Goal: Check status: Check status

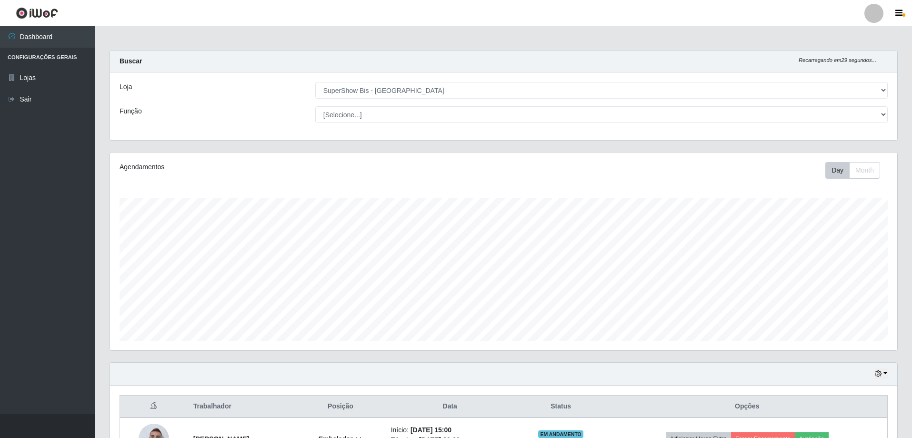
select select "59"
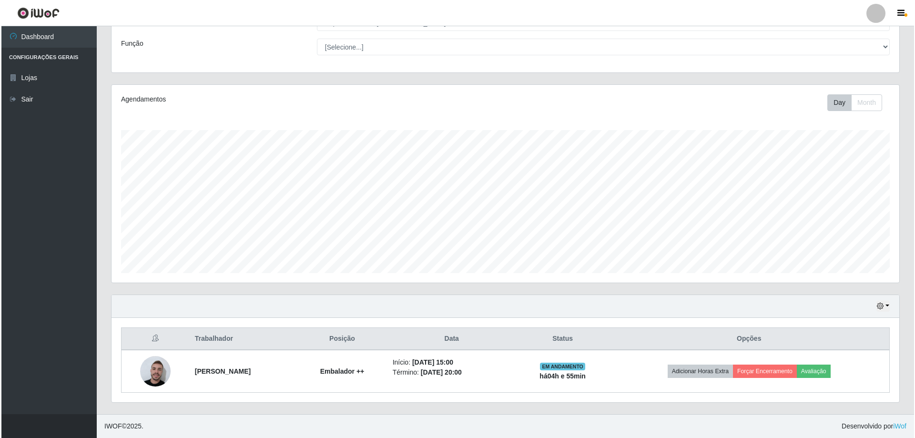
scroll to position [198, 788]
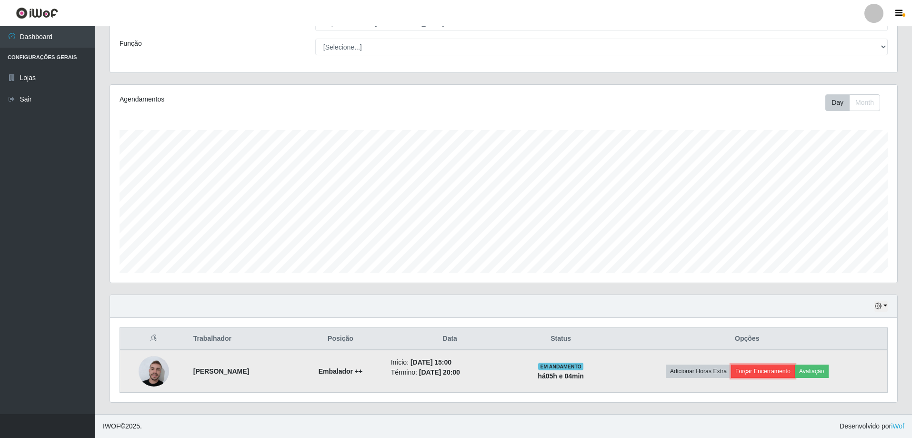
click at [779, 370] on button "Forçar Encerramento" at bounding box center [763, 370] width 64 height 13
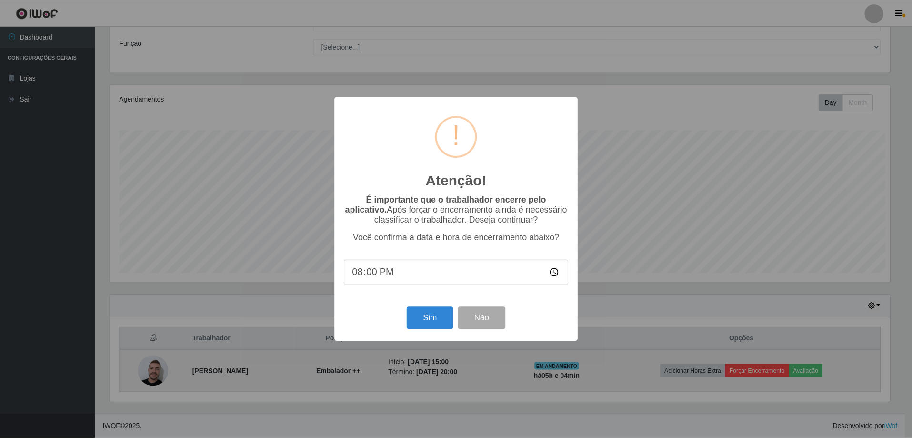
scroll to position [198, 783]
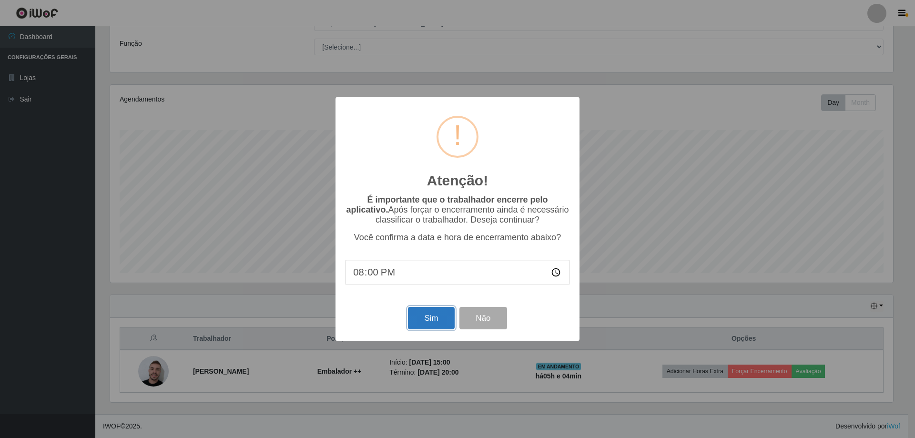
click at [434, 322] on button "Sim" at bounding box center [431, 318] width 46 height 22
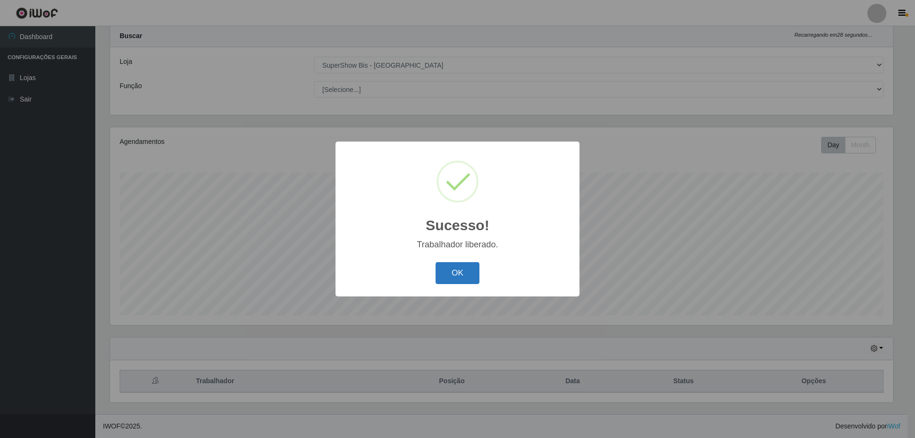
click at [453, 275] on button "OK" at bounding box center [457, 273] width 44 height 22
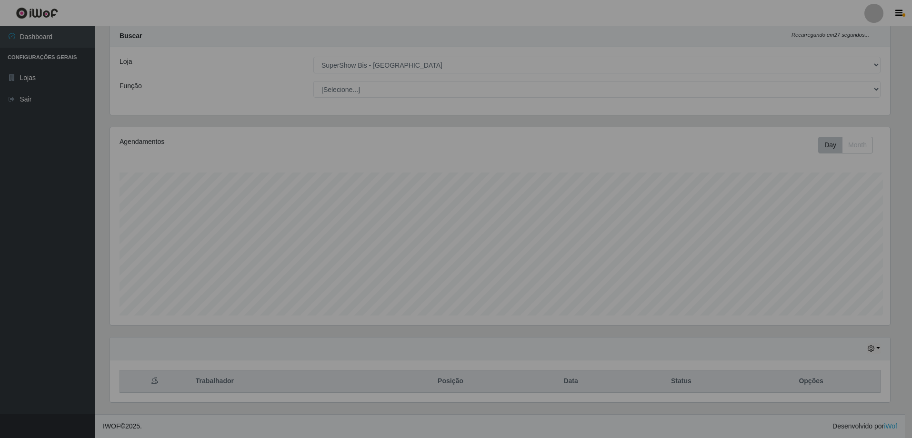
scroll to position [198, 788]
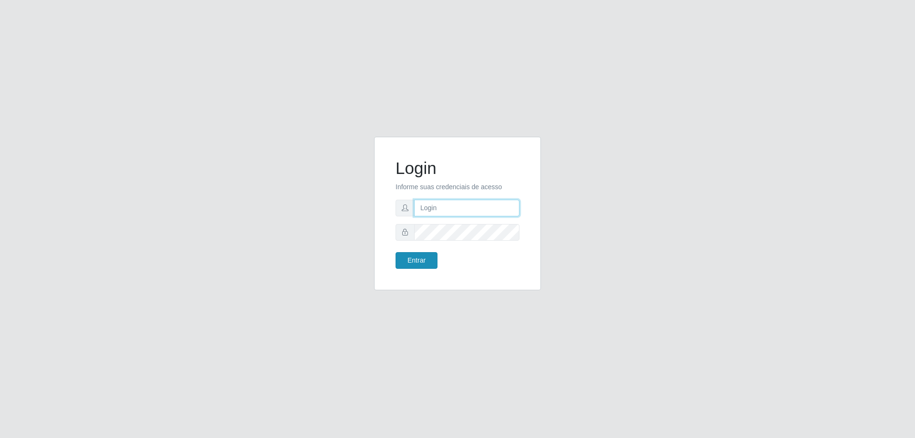
type input "[EMAIL_ADDRESS][DOMAIN_NAME]"
click at [415, 262] on button "Entrar" at bounding box center [416, 260] width 42 height 17
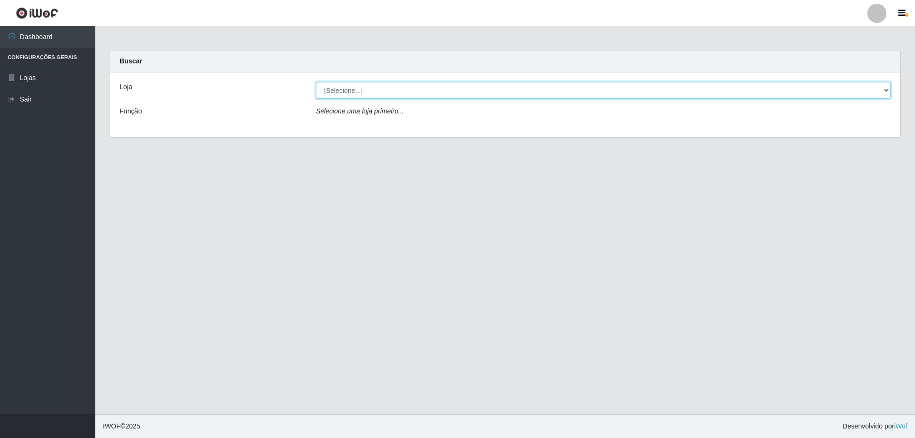
click at [409, 91] on select "[Selecione...] SuperShow Bis - [GEOGRAPHIC_DATA]" at bounding box center [603, 90] width 575 height 17
select select "59"
click at [316, 82] on select "[Selecione...] SuperShow Bis - [GEOGRAPHIC_DATA]" at bounding box center [603, 90] width 575 height 17
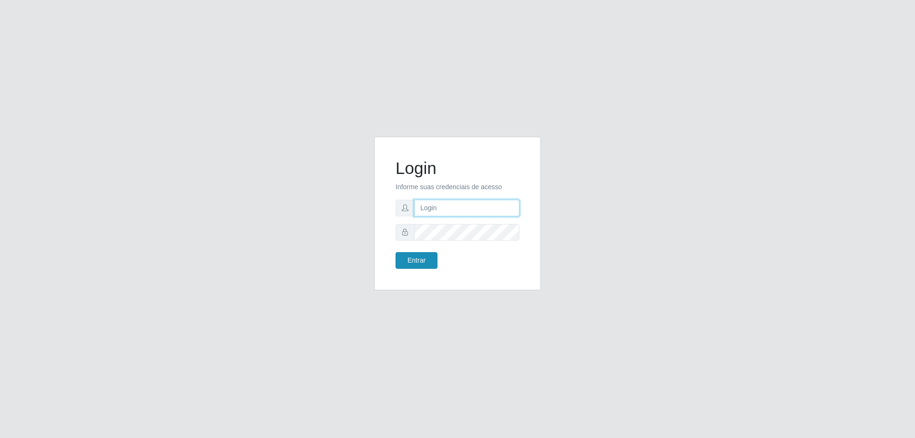
type input "thaynlira29@gmail.com"
click at [421, 255] on button "Entrar" at bounding box center [416, 260] width 42 height 17
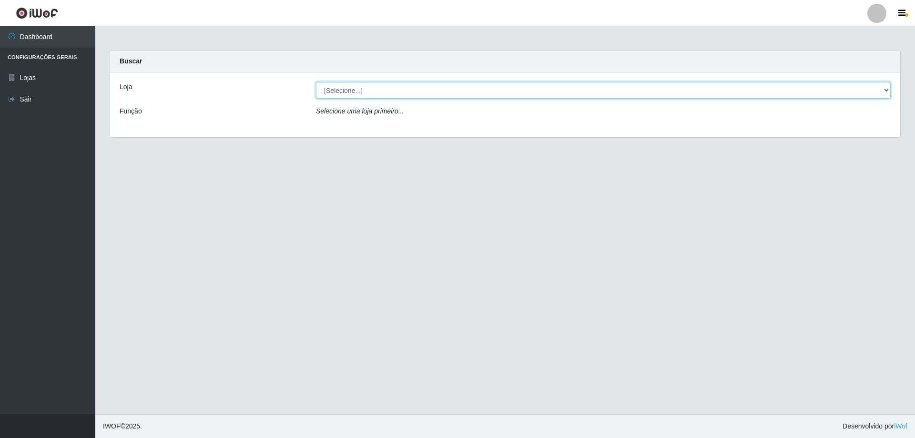
click at [525, 91] on select "[Selecione...] SuperShow Bis - Avenida 6" at bounding box center [603, 90] width 575 height 17
select select "59"
click at [316, 82] on select "[Selecione...] SuperShow Bis - Avenida 6" at bounding box center [603, 90] width 575 height 17
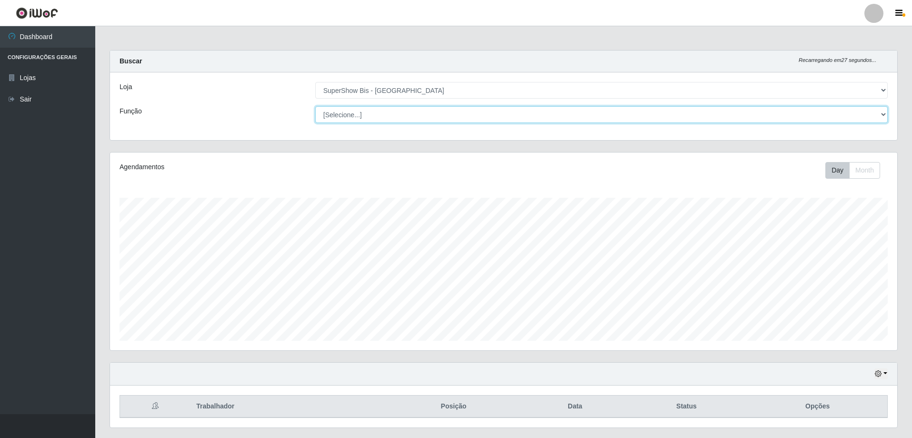
click at [667, 119] on select "[Selecione...] ASG ASG + ASG ++ Auxiliar de Cozinha Embalador Embalador + Embal…" at bounding box center [601, 114] width 573 height 17
click at [646, 380] on div "Hoje 1 dia 3 dias 1 Semana Não encerrados" at bounding box center [504, 374] width 788 height 23
click at [886, 374] on button "button" at bounding box center [881, 373] width 13 height 11
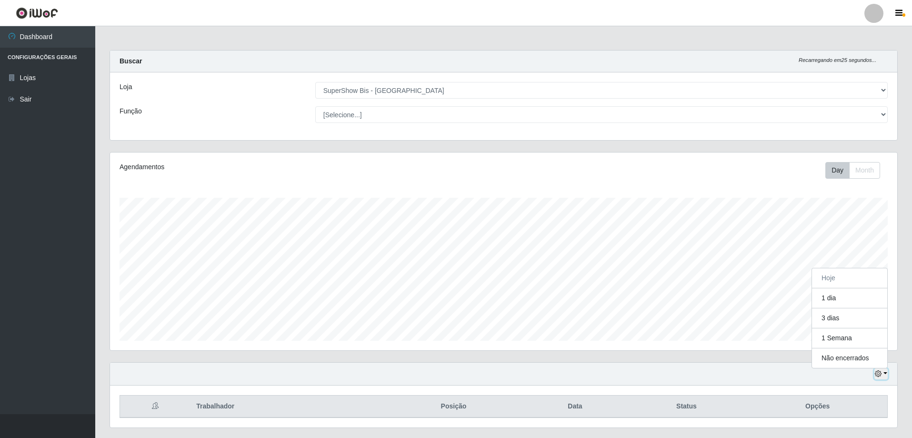
scroll to position [198, 788]
click at [849, 295] on button "1 dia" at bounding box center [849, 298] width 75 height 20
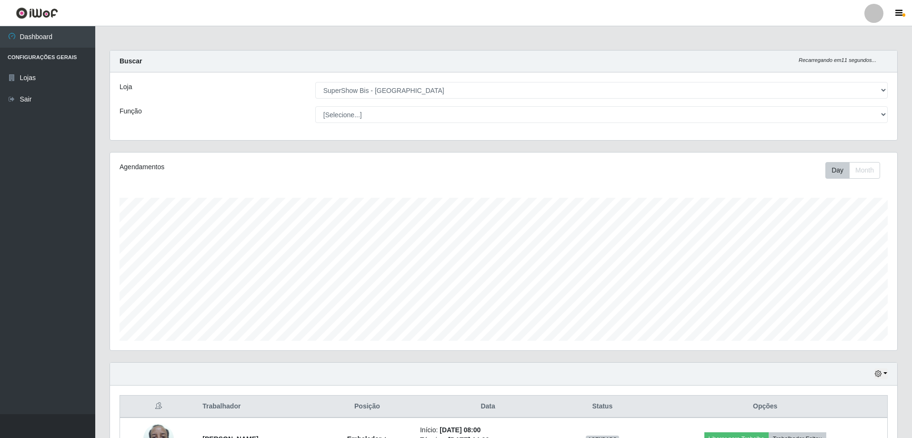
scroll to position [68, 0]
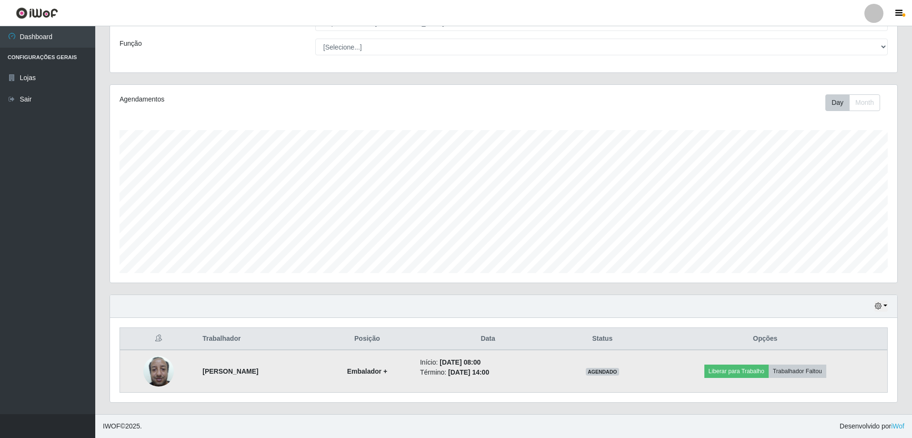
click at [155, 373] on img at bounding box center [158, 371] width 30 height 40
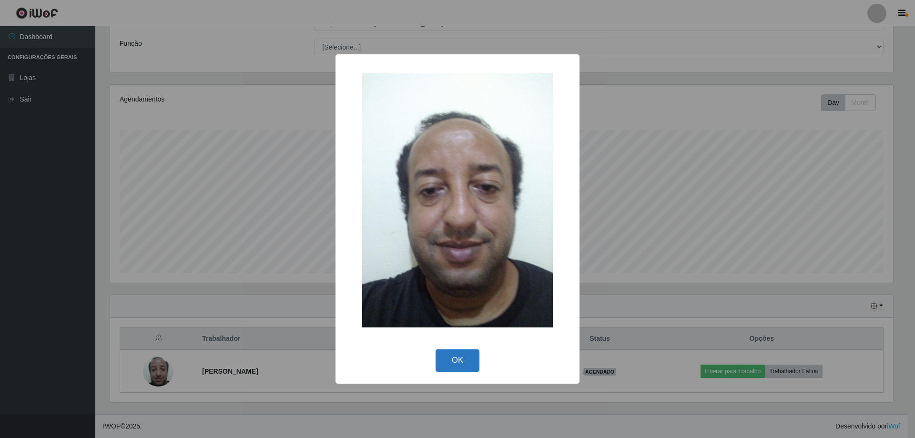
click at [450, 364] on button "OK" at bounding box center [457, 360] width 44 height 22
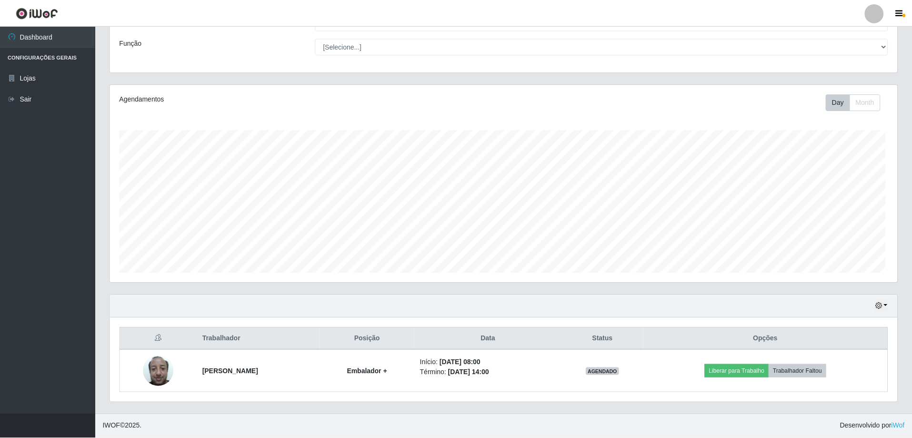
scroll to position [198, 788]
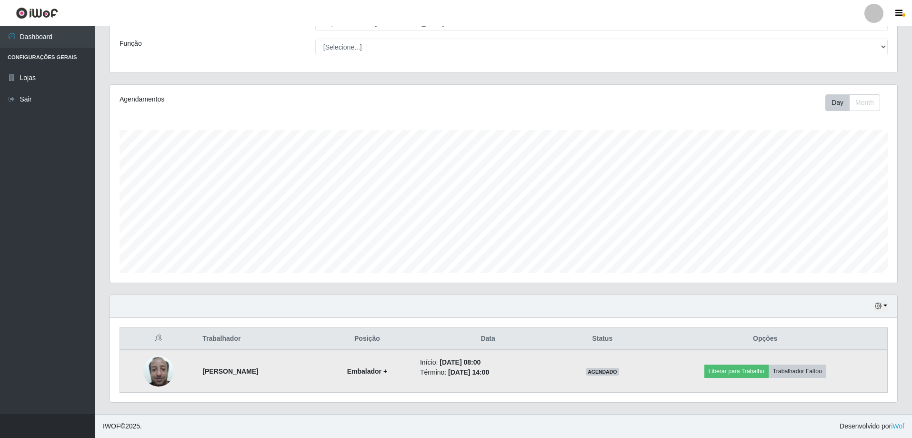
click at [144, 371] on img at bounding box center [158, 371] width 30 height 40
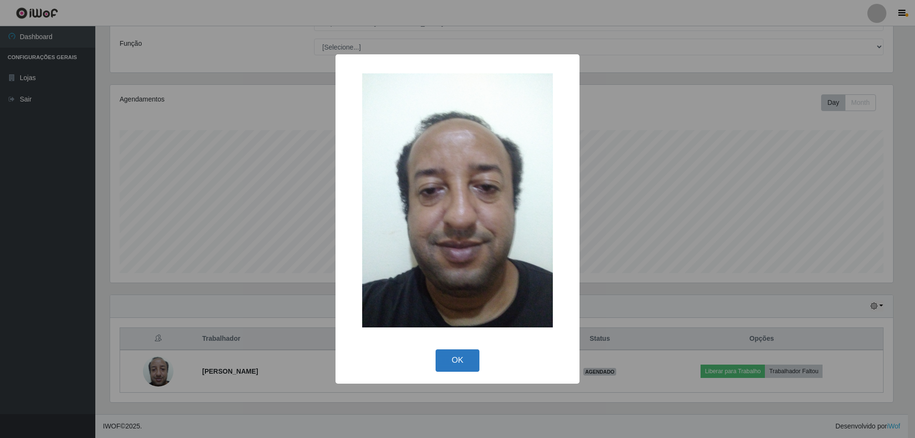
click at [458, 370] on button "OK" at bounding box center [457, 360] width 44 height 22
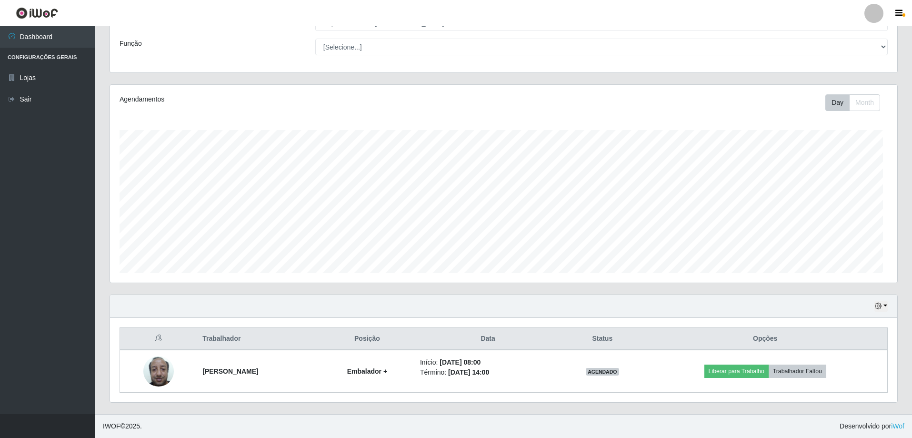
scroll to position [198, 788]
click at [884, 311] on button "button" at bounding box center [881, 306] width 13 height 11
click at [846, 246] on button "3 dias" at bounding box center [849, 251] width 75 height 20
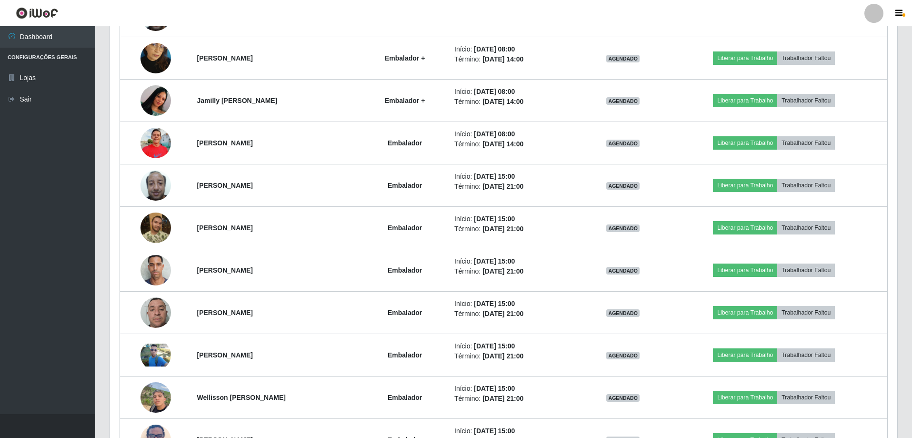
scroll to position [280, 0]
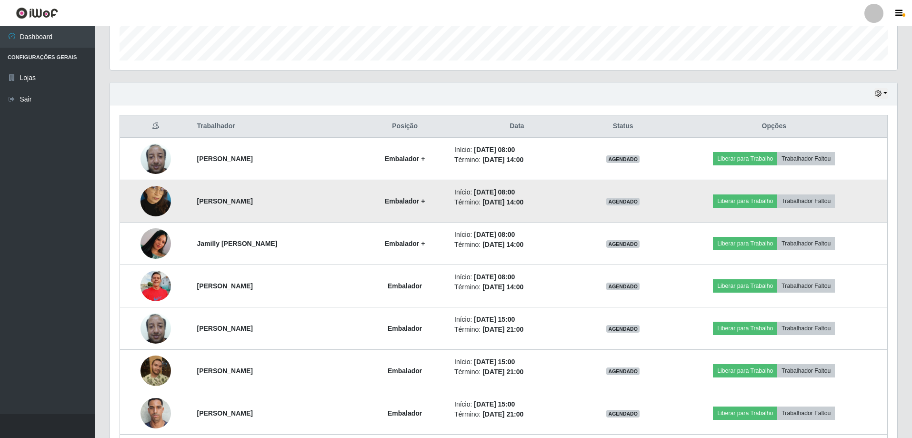
click at [152, 197] on img at bounding box center [156, 201] width 30 height 54
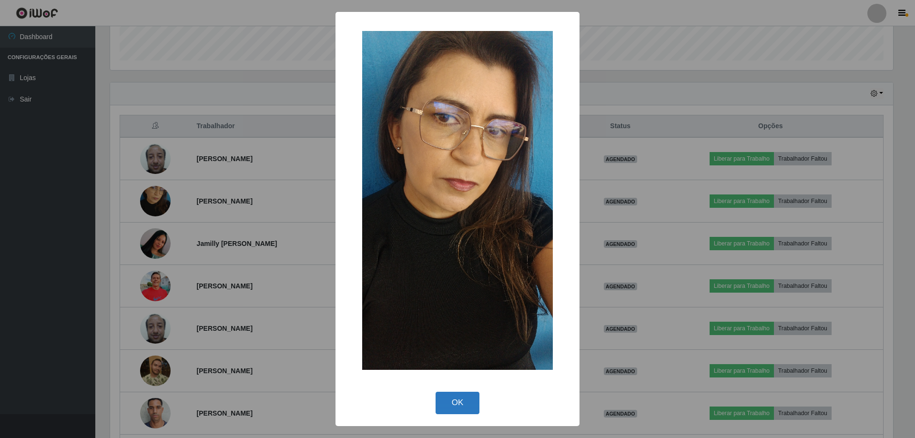
click at [461, 401] on button "OK" at bounding box center [457, 403] width 44 height 22
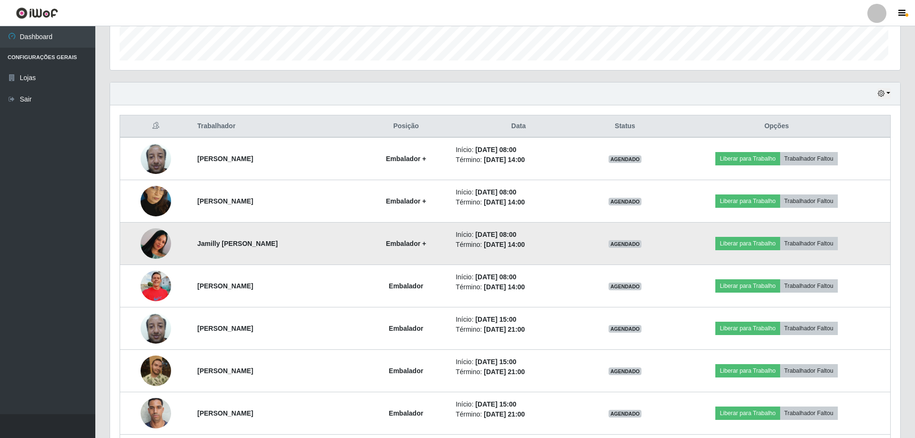
scroll to position [198, 788]
click at [141, 232] on td at bounding box center [155, 244] width 71 height 42
click at [162, 245] on img at bounding box center [156, 244] width 30 height 68
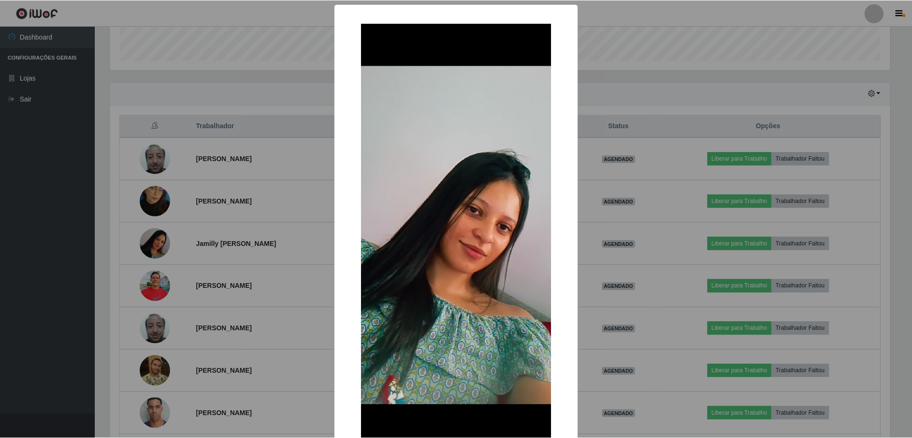
scroll to position [69, 0]
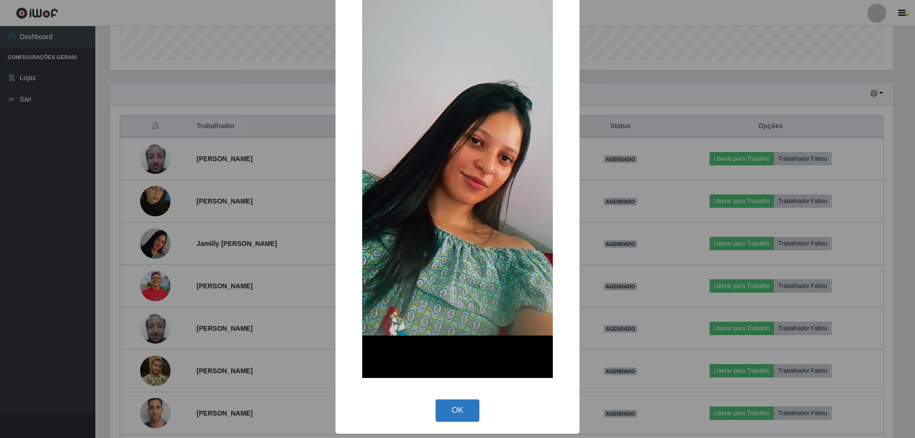
click at [448, 408] on button "OK" at bounding box center [457, 410] width 44 height 22
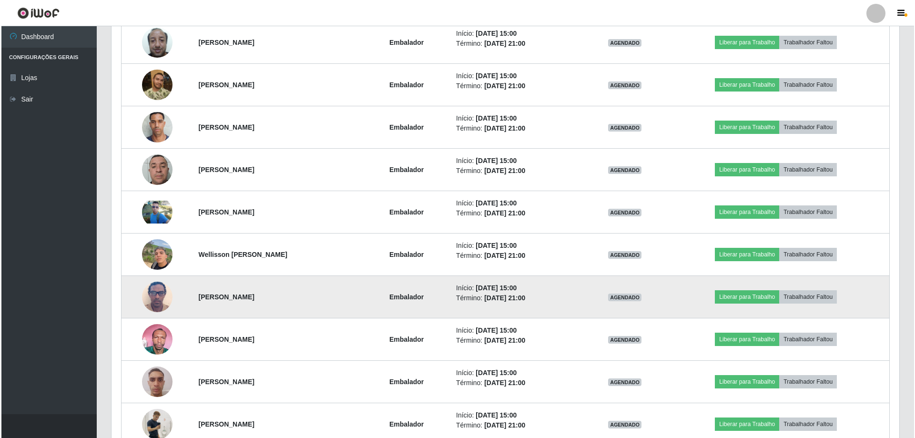
scroll to position [661, 0]
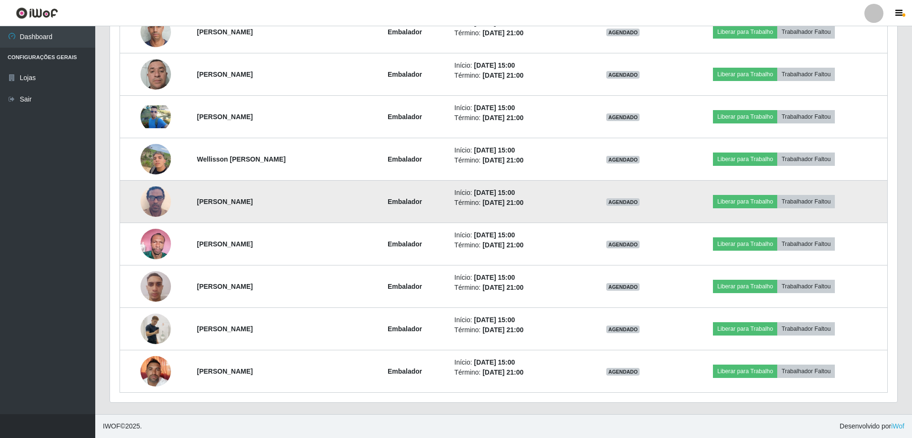
click at [148, 197] on img at bounding box center [156, 201] width 30 height 40
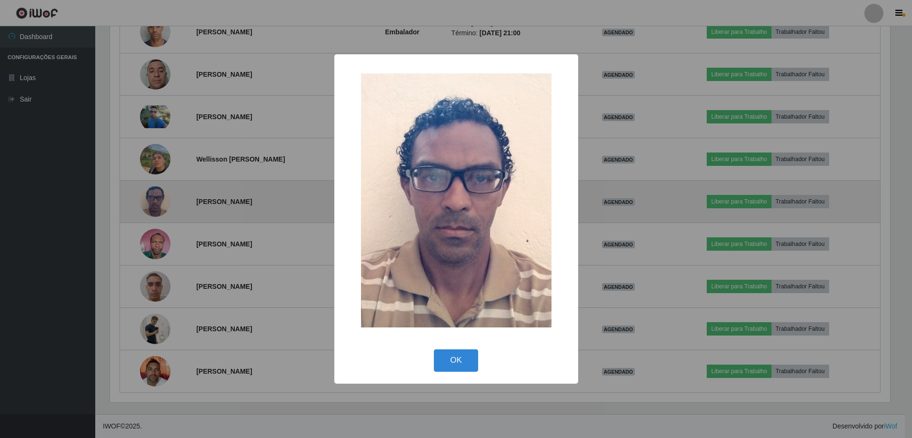
scroll to position [198, 783]
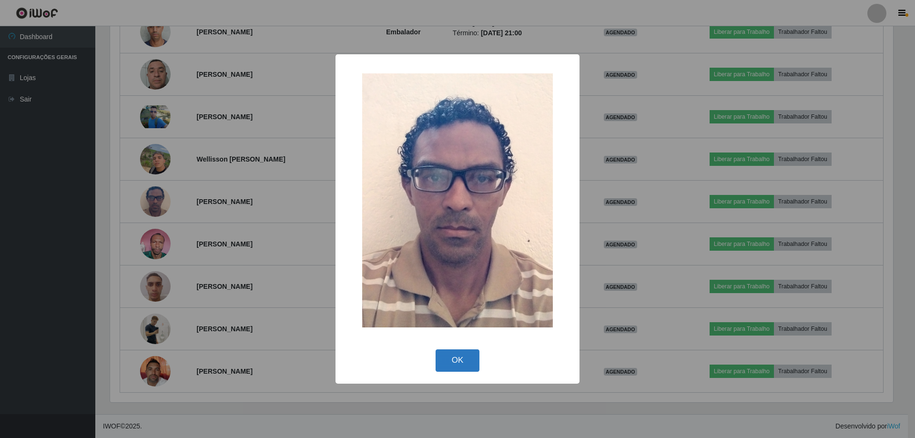
click at [469, 361] on button "OK" at bounding box center [457, 360] width 44 height 22
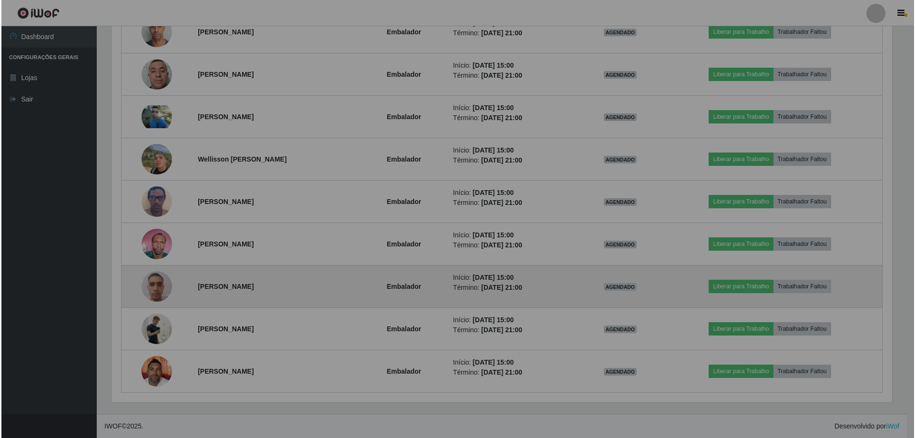
scroll to position [198, 788]
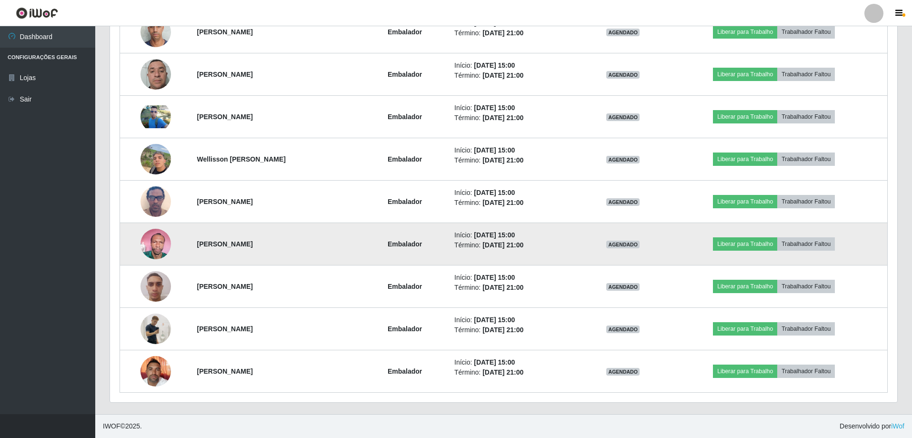
click at [149, 244] on img at bounding box center [156, 243] width 30 height 40
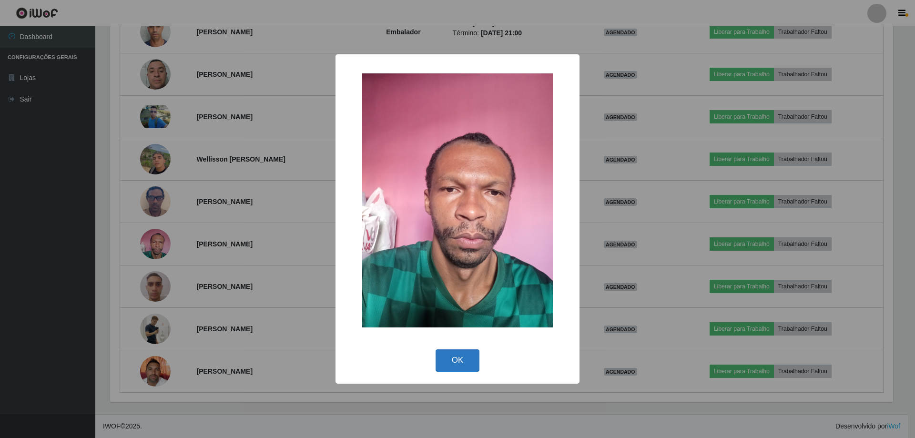
click at [453, 353] on button "OK" at bounding box center [457, 360] width 44 height 22
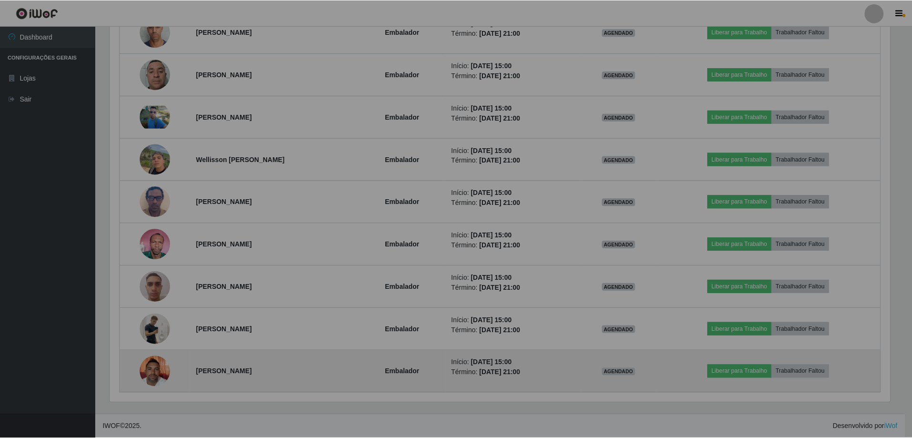
scroll to position [198, 788]
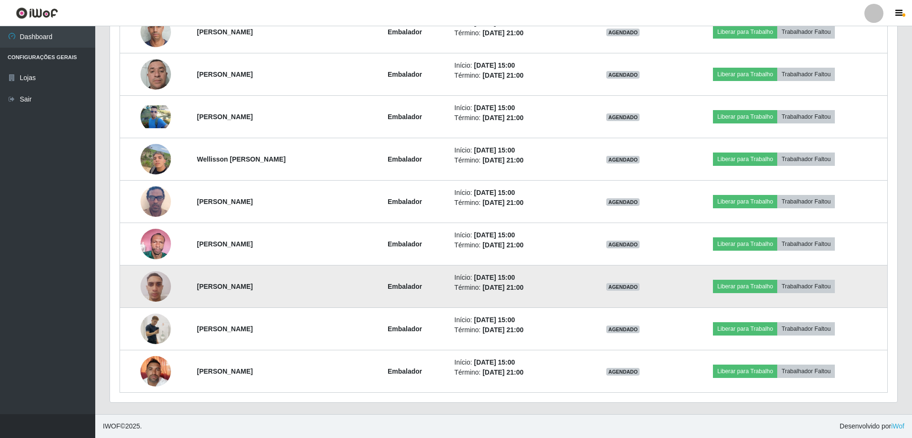
click at [149, 286] on img at bounding box center [156, 286] width 30 height 40
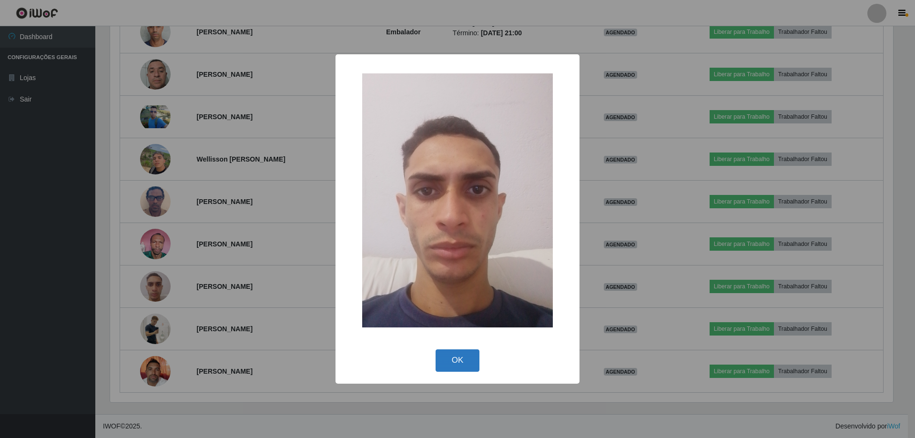
click at [449, 358] on button "OK" at bounding box center [457, 360] width 44 height 22
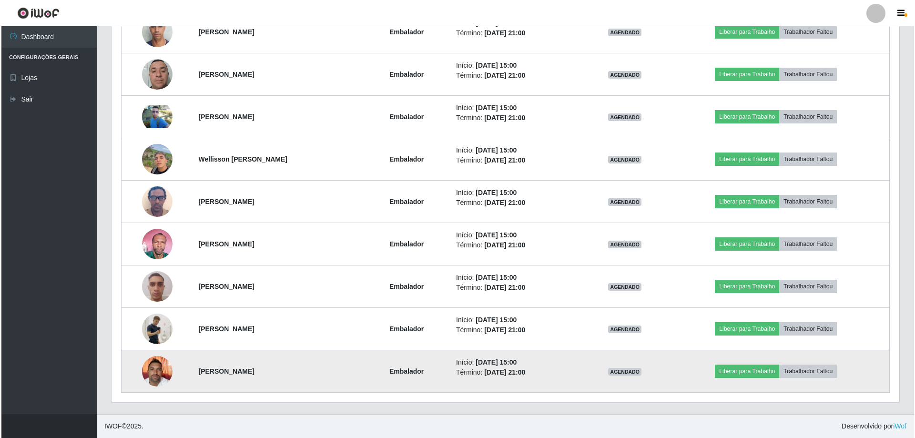
scroll to position [198, 788]
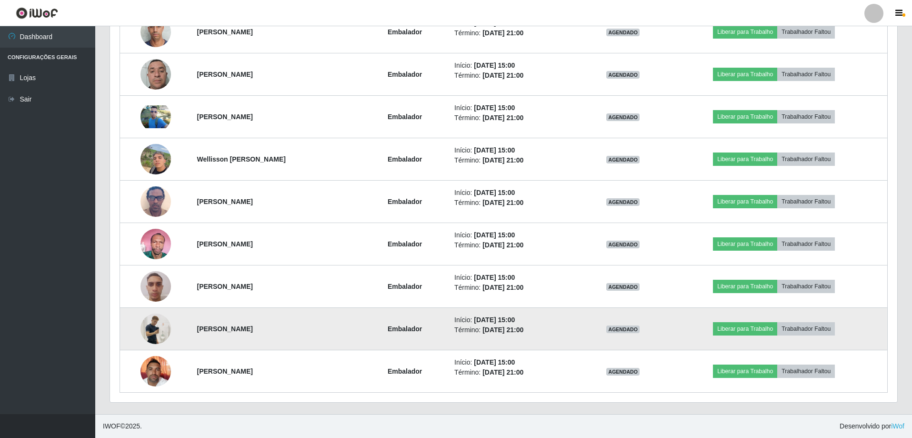
click at [155, 327] on img at bounding box center [156, 329] width 30 height 54
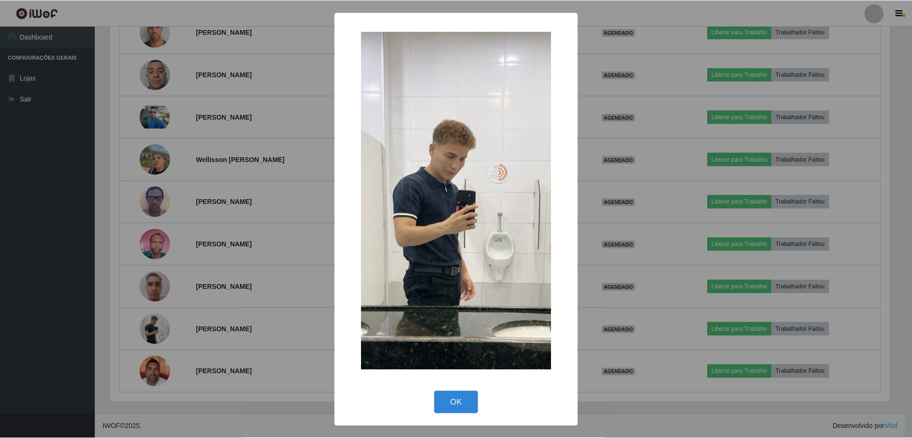
scroll to position [198, 783]
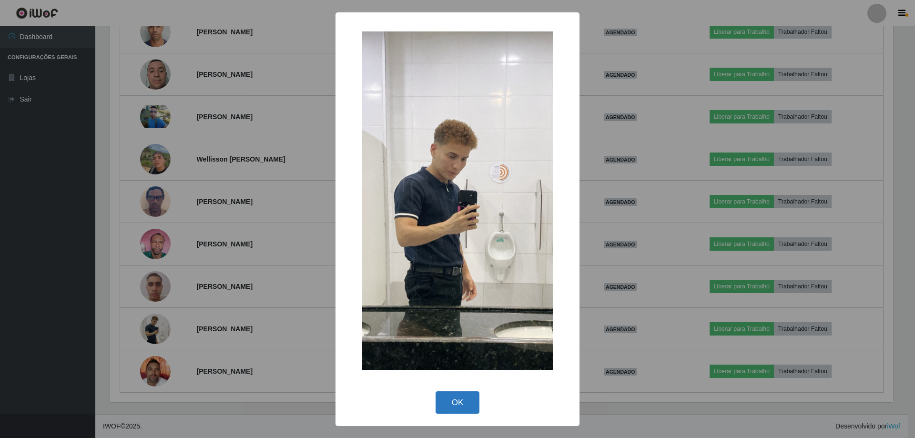
click at [442, 402] on button "OK" at bounding box center [457, 402] width 44 height 22
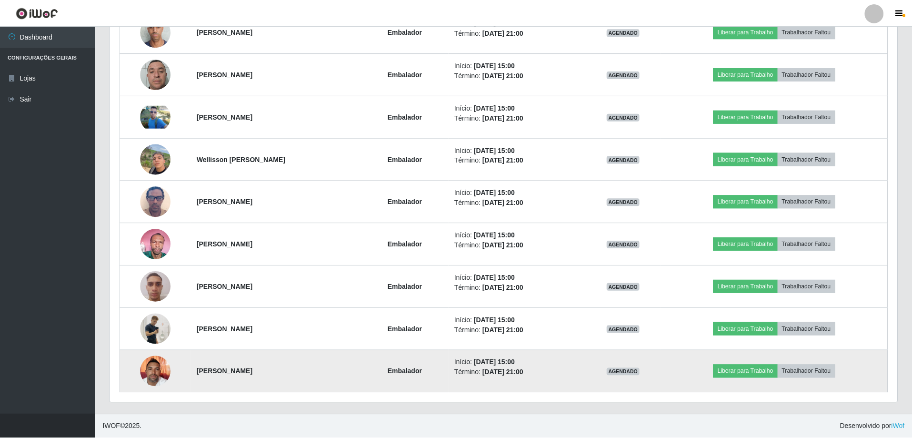
scroll to position [198, 788]
click at [144, 365] on img at bounding box center [156, 371] width 30 height 40
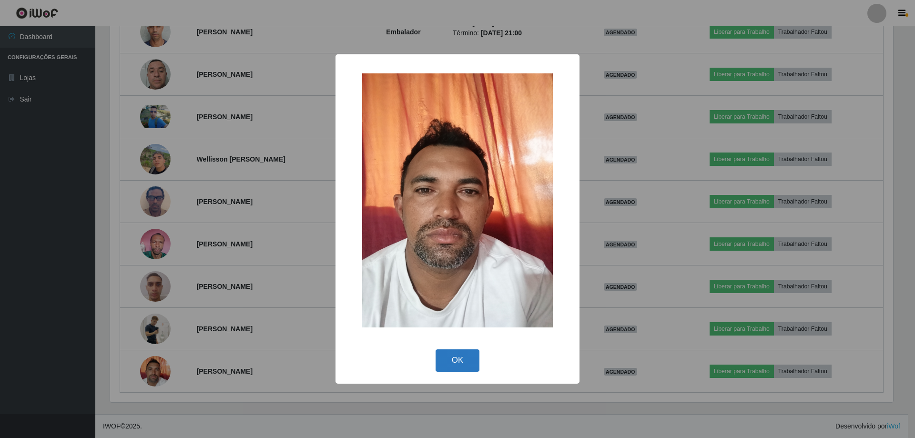
click at [471, 366] on button "OK" at bounding box center [457, 360] width 44 height 22
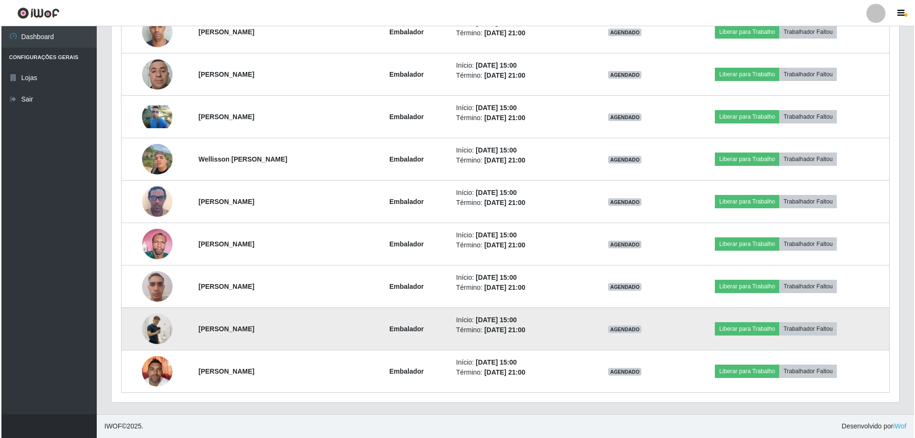
scroll to position [614, 0]
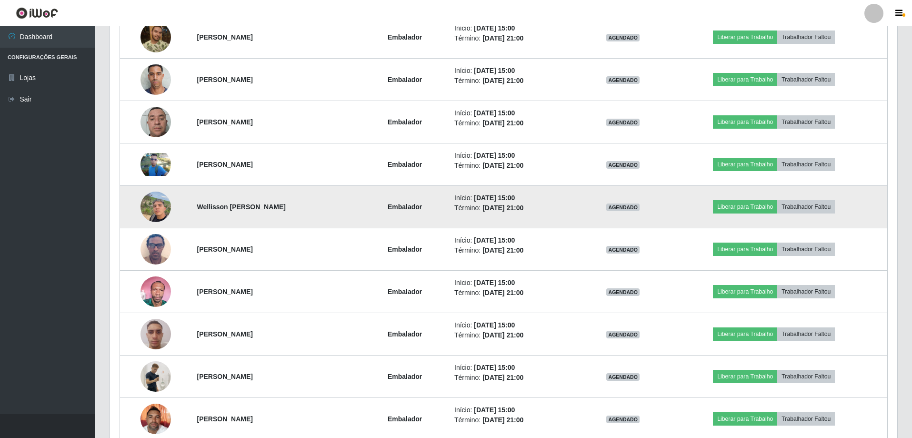
click at [156, 205] on img at bounding box center [156, 206] width 30 height 40
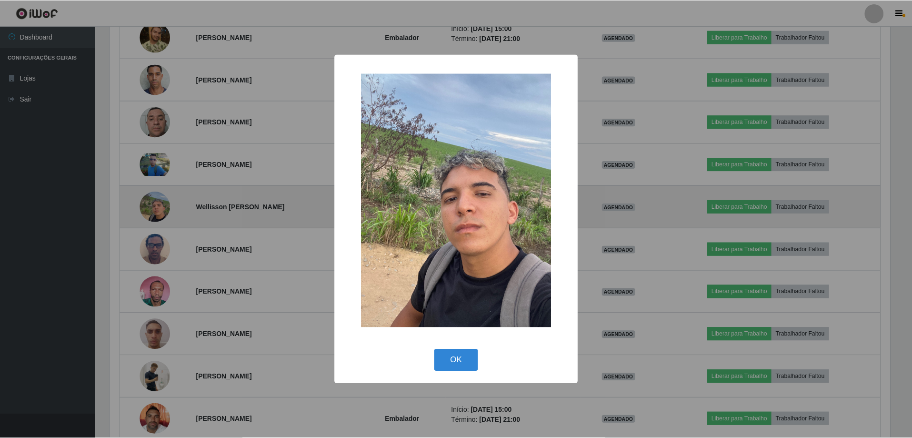
scroll to position [198, 783]
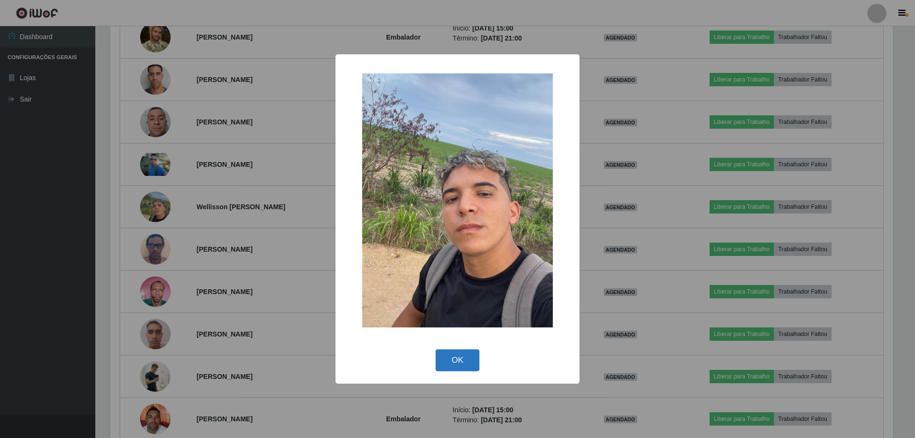
click at [462, 360] on button "OK" at bounding box center [457, 360] width 44 height 22
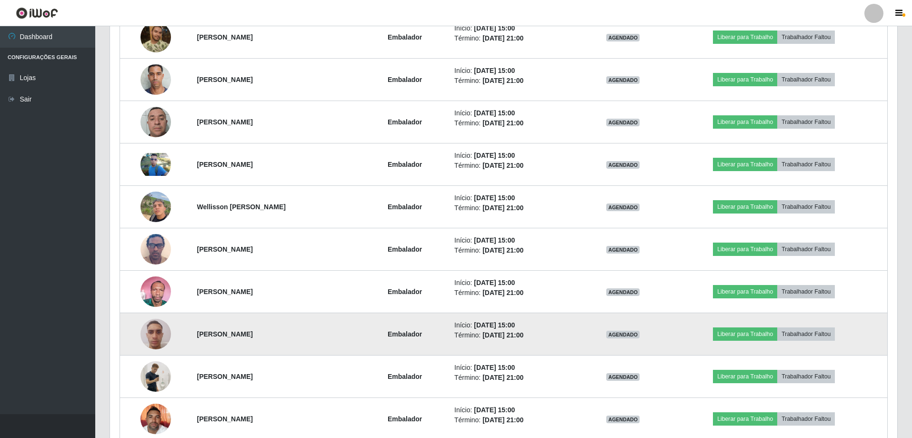
scroll to position [0, 0]
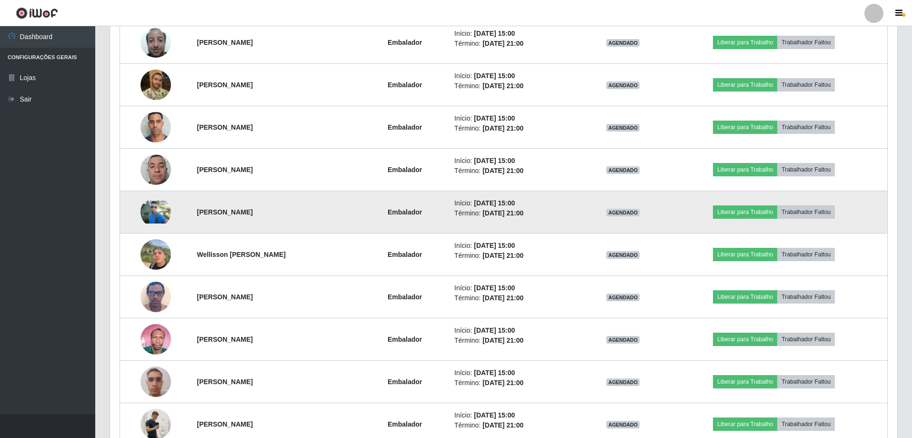
click at [146, 217] on img at bounding box center [156, 212] width 30 height 23
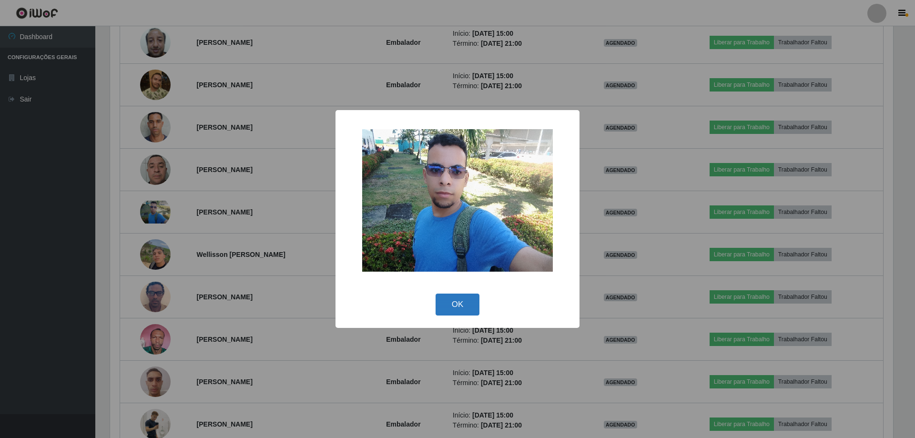
click at [453, 300] on button "OK" at bounding box center [457, 304] width 44 height 22
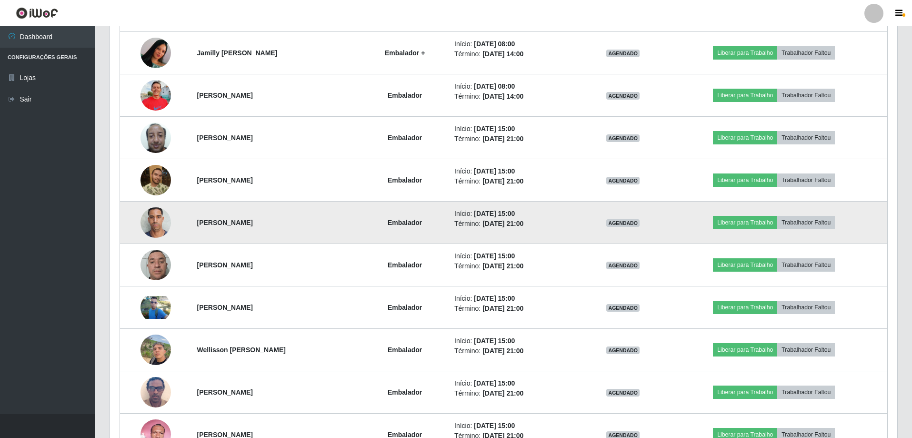
click at [154, 224] on img at bounding box center [156, 222] width 30 height 40
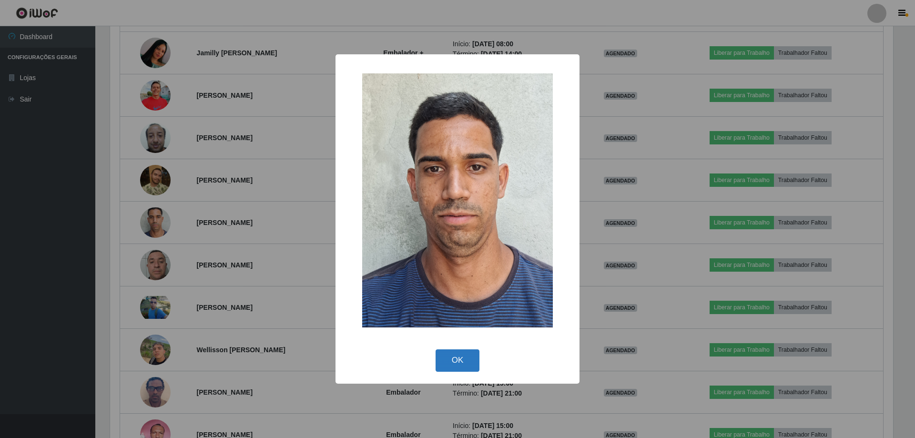
click at [450, 361] on button "OK" at bounding box center [457, 360] width 44 height 22
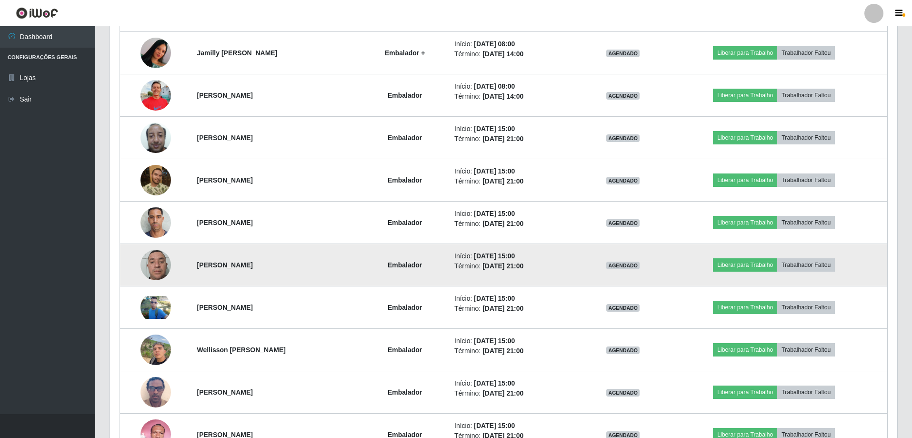
click at [154, 266] on img at bounding box center [156, 264] width 30 height 40
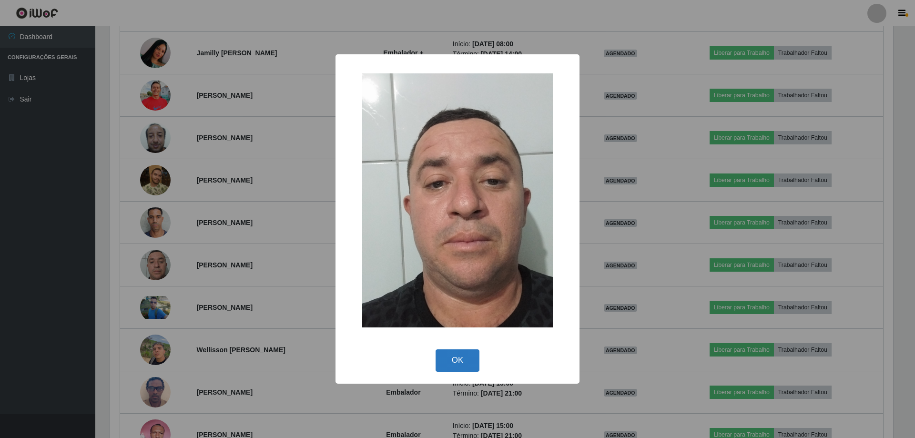
click at [475, 355] on button "OK" at bounding box center [457, 360] width 44 height 22
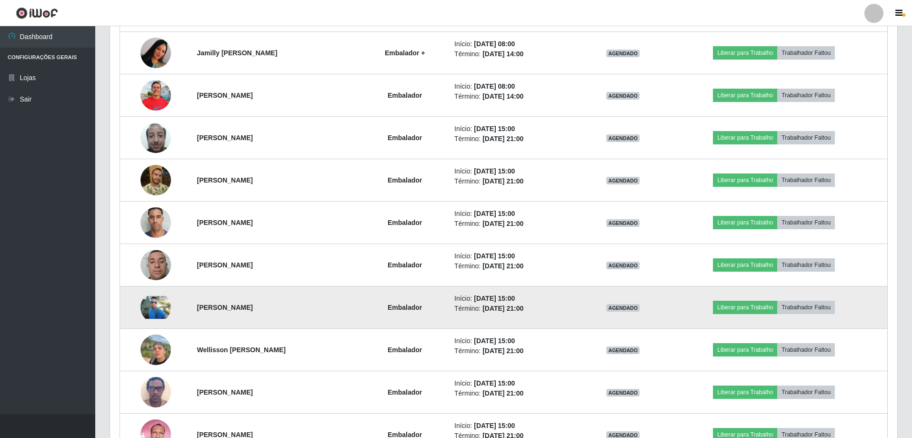
click at [162, 308] on img at bounding box center [156, 307] width 30 height 23
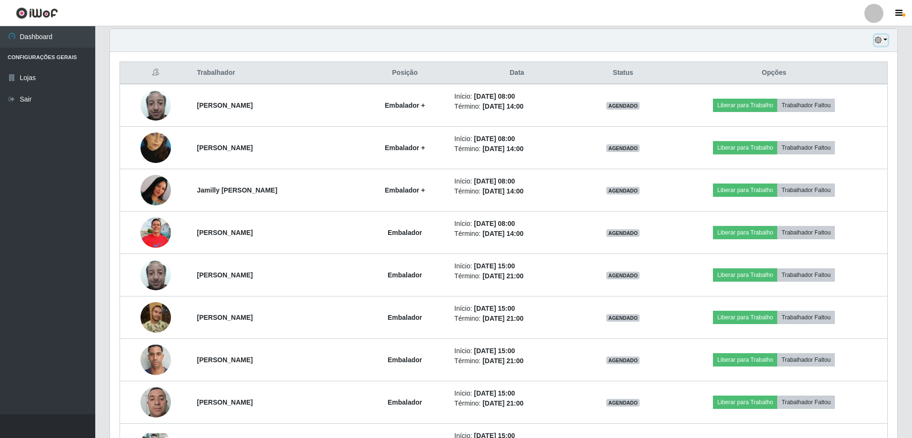
click at [885, 43] on button "button" at bounding box center [881, 40] width 13 height 11
click at [851, 120] on button "1 Semana" at bounding box center [849, 117] width 75 height 20
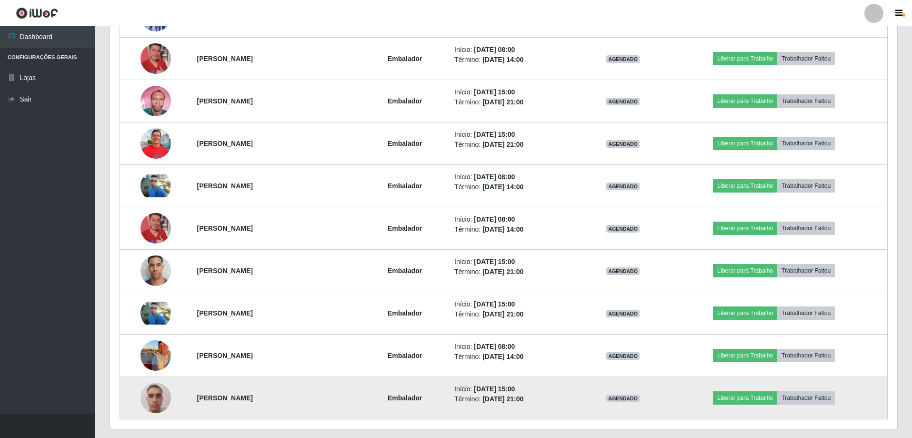
scroll to position [1170, 0]
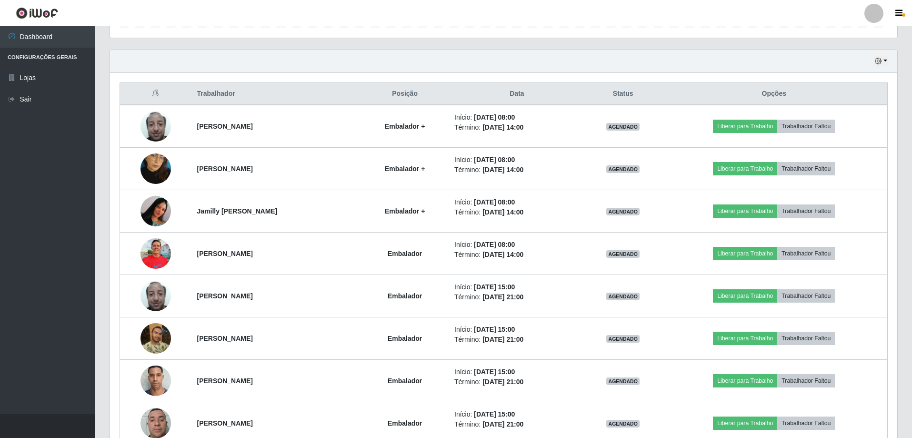
scroll to position [0, 0]
